Goal: Information Seeking & Learning: Learn about a topic

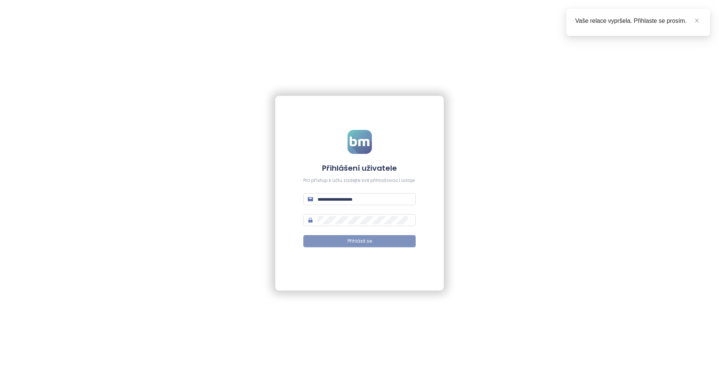
type input "**********"
click at [347, 244] on button "Přihlásit se" at bounding box center [359, 241] width 112 height 12
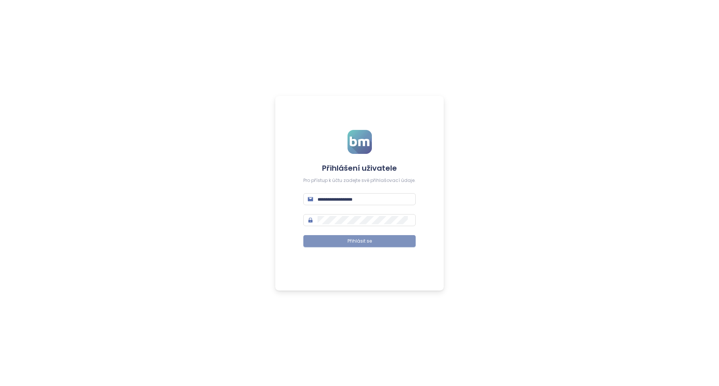
type input "**********"
click at [340, 243] on button "Přihlásit se" at bounding box center [359, 241] width 112 height 12
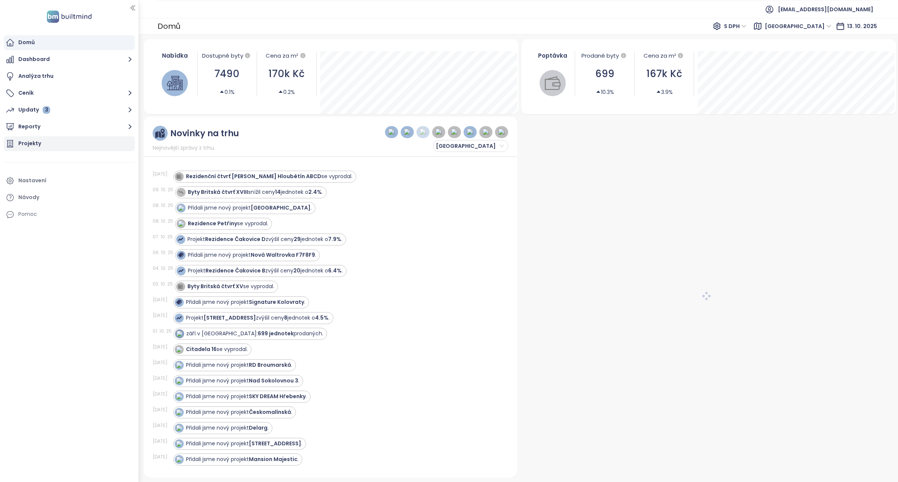
click at [40, 141] on div "Projekty" at bounding box center [69, 143] width 131 height 15
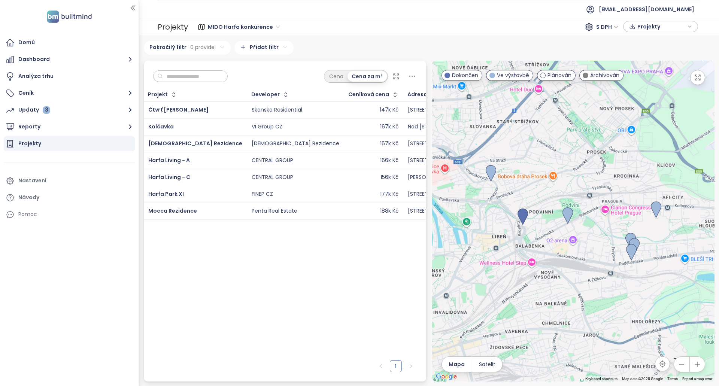
click at [199, 75] on input "text" at bounding box center [193, 76] width 61 height 11
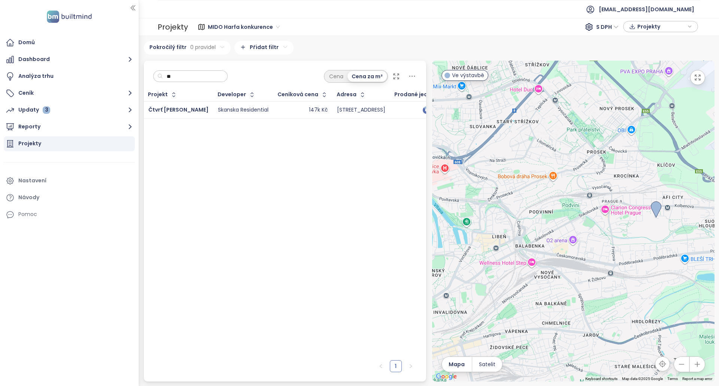
type input "*"
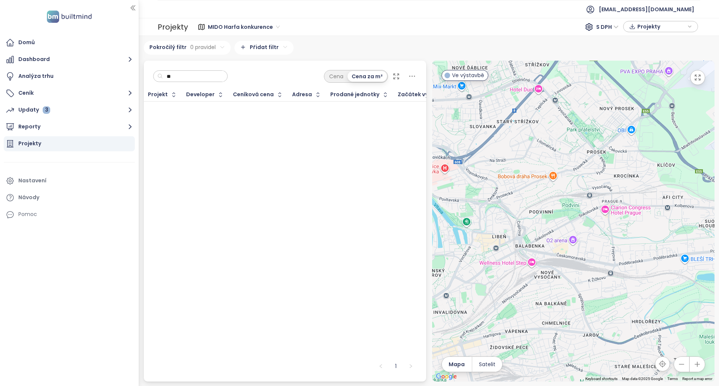
type input "*"
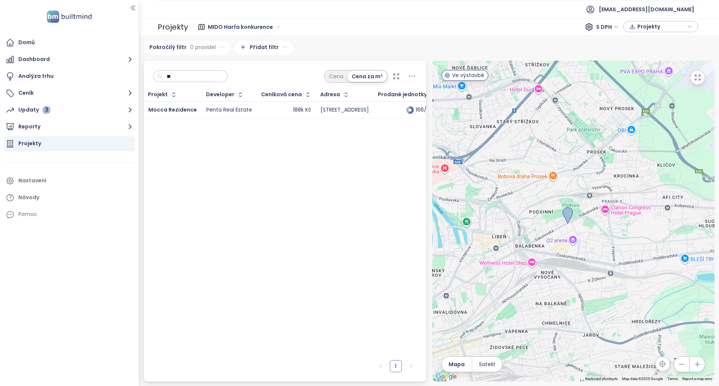
type input "*"
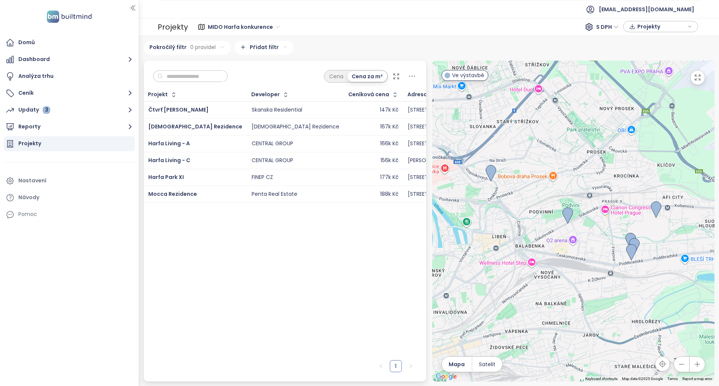
click at [274, 25] on span "MIDO Harfa konkurence" at bounding box center [244, 26] width 72 height 11
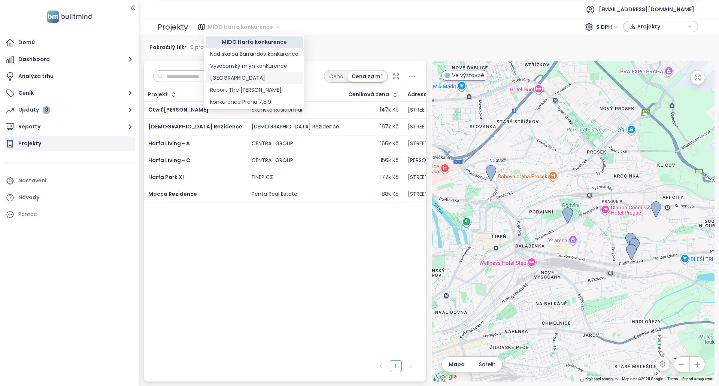
click at [219, 77] on div "[GEOGRAPHIC_DATA]" at bounding box center [254, 78] width 88 height 8
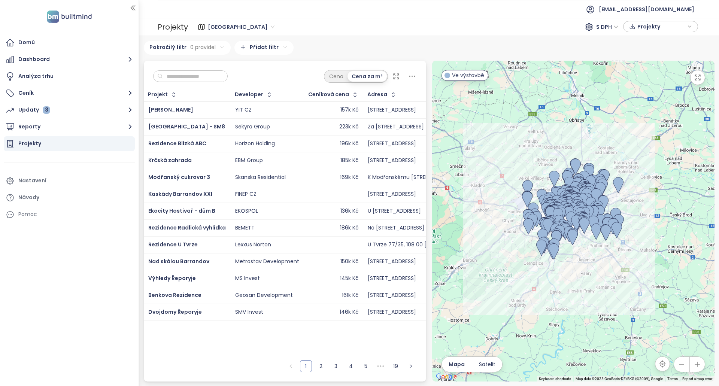
click at [192, 77] on input "text" at bounding box center [193, 76] width 61 height 11
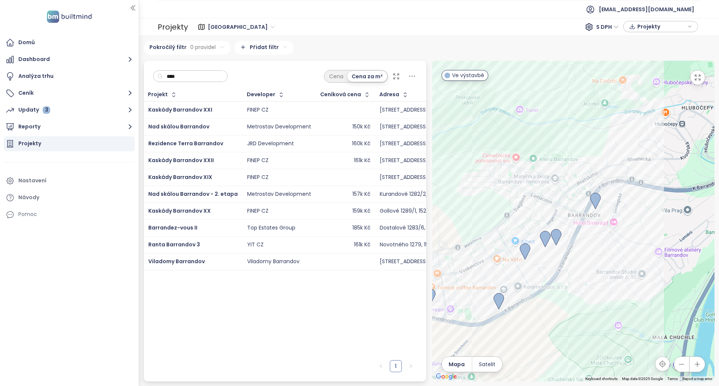
drag, startPoint x: 659, startPoint y: 217, endPoint x: 542, endPoint y: 258, distance: 124.0
click at [542, 258] on div at bounding box center [573, 221] width 282 height 321
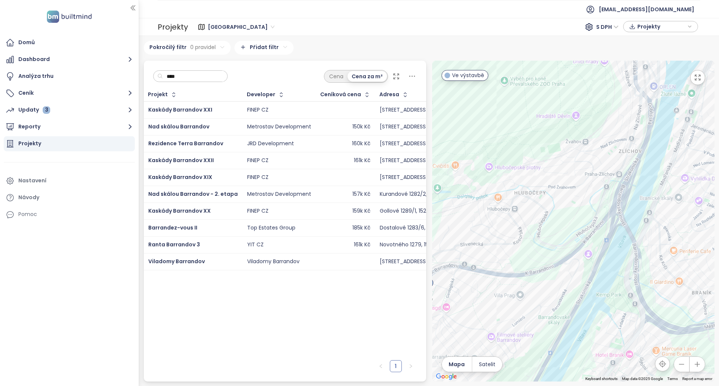
drag, startPoint x: 674, startPoint y: 209, endPoint x: 594, endPoint y: 252, distance: 91.1
click at [594, 252] on div at bounding box center [573, 221] width 282 height 321
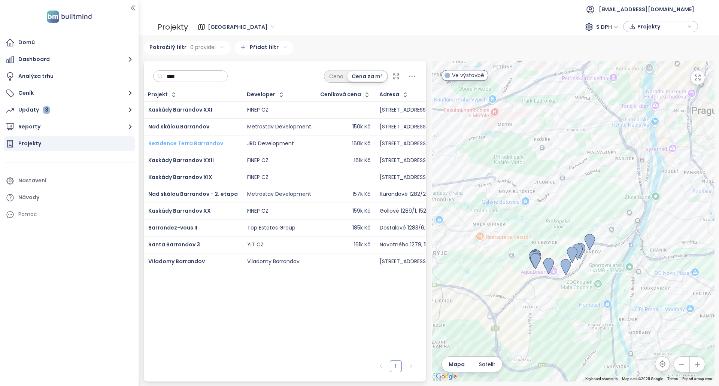
click at [205, 144] on span "Rezidence Terra Barrandov" at bounding box center [185, 143] width 75 height 7
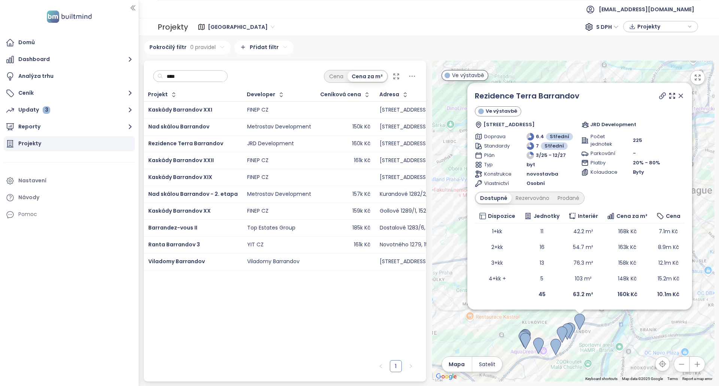
click at [679, 95] on icon at bounding box center [680, 95] width 7 height 7
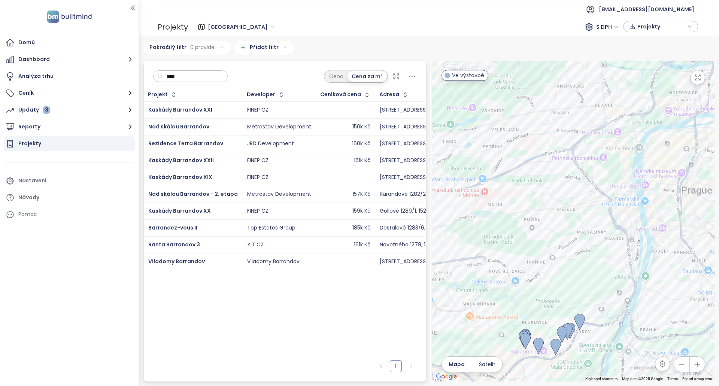
click at [298, 299] on div "Projekt Developer Ceníková cena Adresa Prodané jednotky Začátek výstavby Začáte…" at bounding box center [285, 222] width 282 height 268
click at [182, 74] on input "****" at bounding box center [193, 76] width 61 height 11
type input "*"
